Goal: Find specific page/section: Find specific page/section

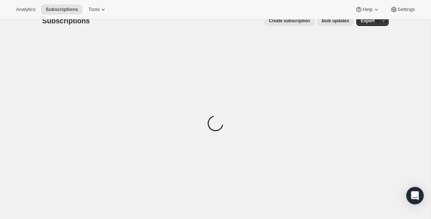
scroll to position [14, 0]
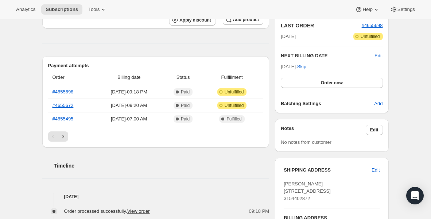
scroll to position [159, 0]
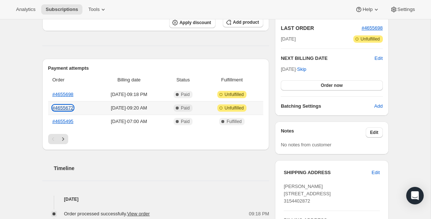
click at [60, 109] on link "#4655672" at bounding box center [62, 107] width 21 height 5
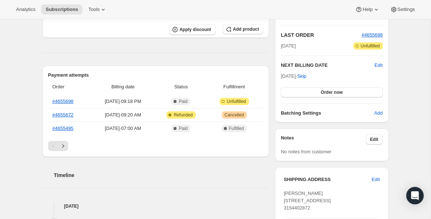
scroll to position [154, 0]
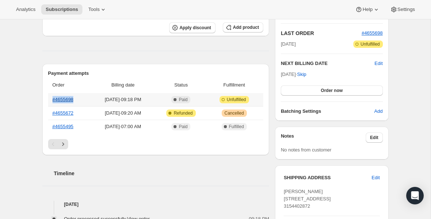
drag, startPoint x: 77, startPoint y: 100, endPoint x: 52, endPoint y: 100, distance: 24.4
click at [52, 100] on th "#4655698" at bounding box center [69, 99] width 43 height 13
copy link "#4655698"
drag, startPoint x: 80, startPoint y: 112, endPoint x: 52, endPoint y: 113, distance: 28.5
click at [52, 113] on th "#4655672" at bounding box center [69, 112] width 43 height 13
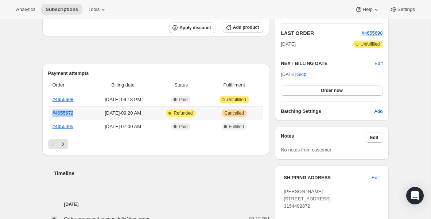
copy link "#4655672"
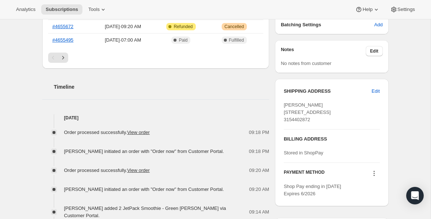
scroll to position [183, 0]
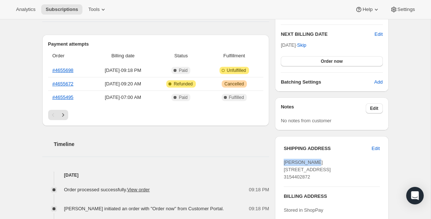
drag, startPoint x: 316, startPoint y: 163, endPoint x: 282, endPoint y: 163, distance: 34.2
click at [282, 163] on div "SHIPPING ADDRESS Edit Sharon Bazen P0 Box 11404 Syracuse NY, 13218 United State…" at bounding box center [331, 199] width 113 height 127
copy span "Sharon Bazen"
